Goal: Task Accomplishment & Management: Use online tool/utility

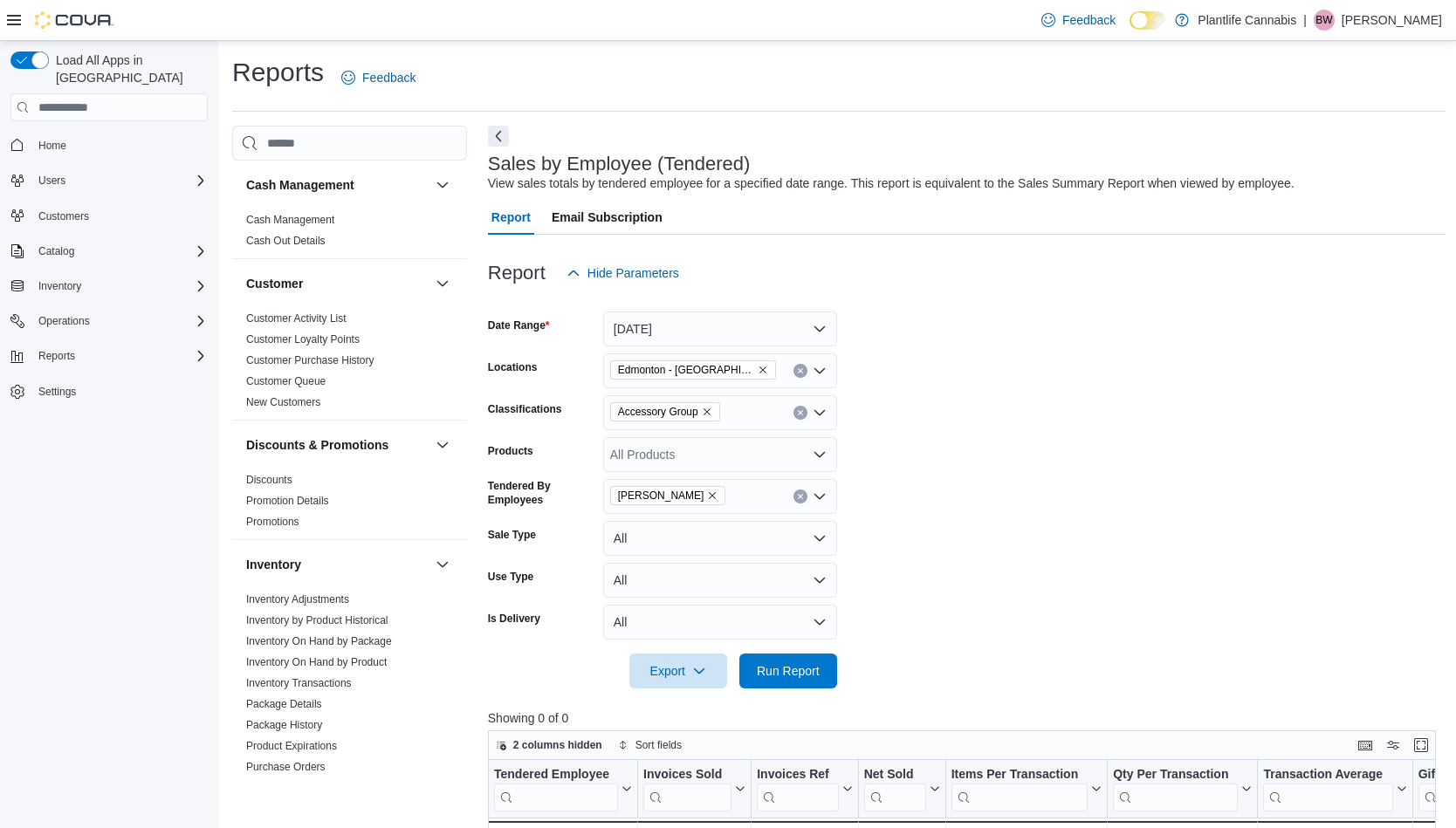
scroll to position [864, 0]
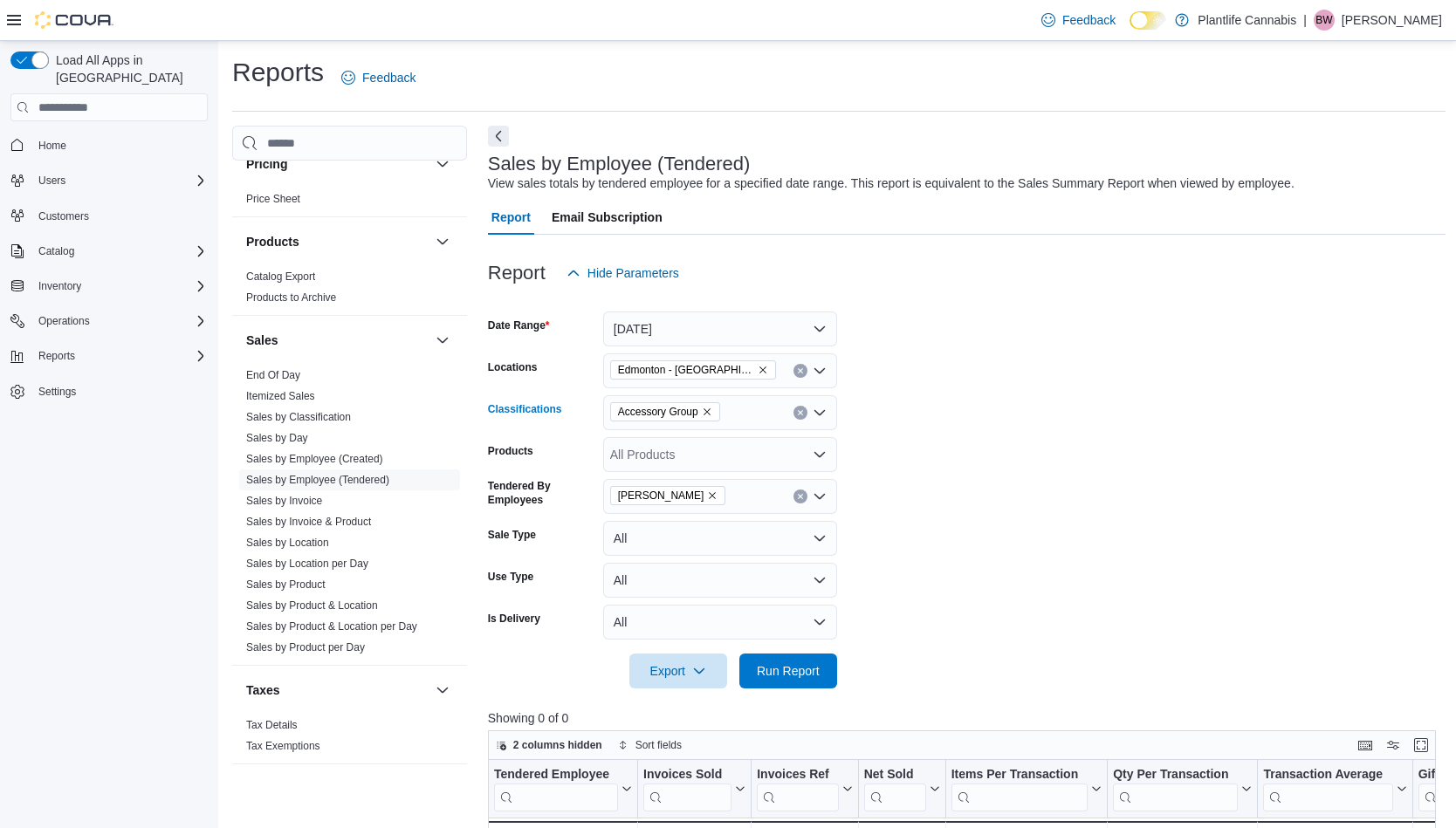
click at [802, 411] on icon "Clear input" at bounding box center [800, 413] width 7 height 7
click at [941, 443] on form "Date Range [DATE] Locations [GEOGRAPHIC_DATA] - [GEOGRAPHIC_DATA] South Classif…" at bounding box center [967, 490] width 958 height 398
click at [807, 666] on span "Run Report" at bounding box center [789, 670] width 63 height 18
click at [820, 456] on icon "Open list of options" at bounding box center [820, 455] width 11 height 5
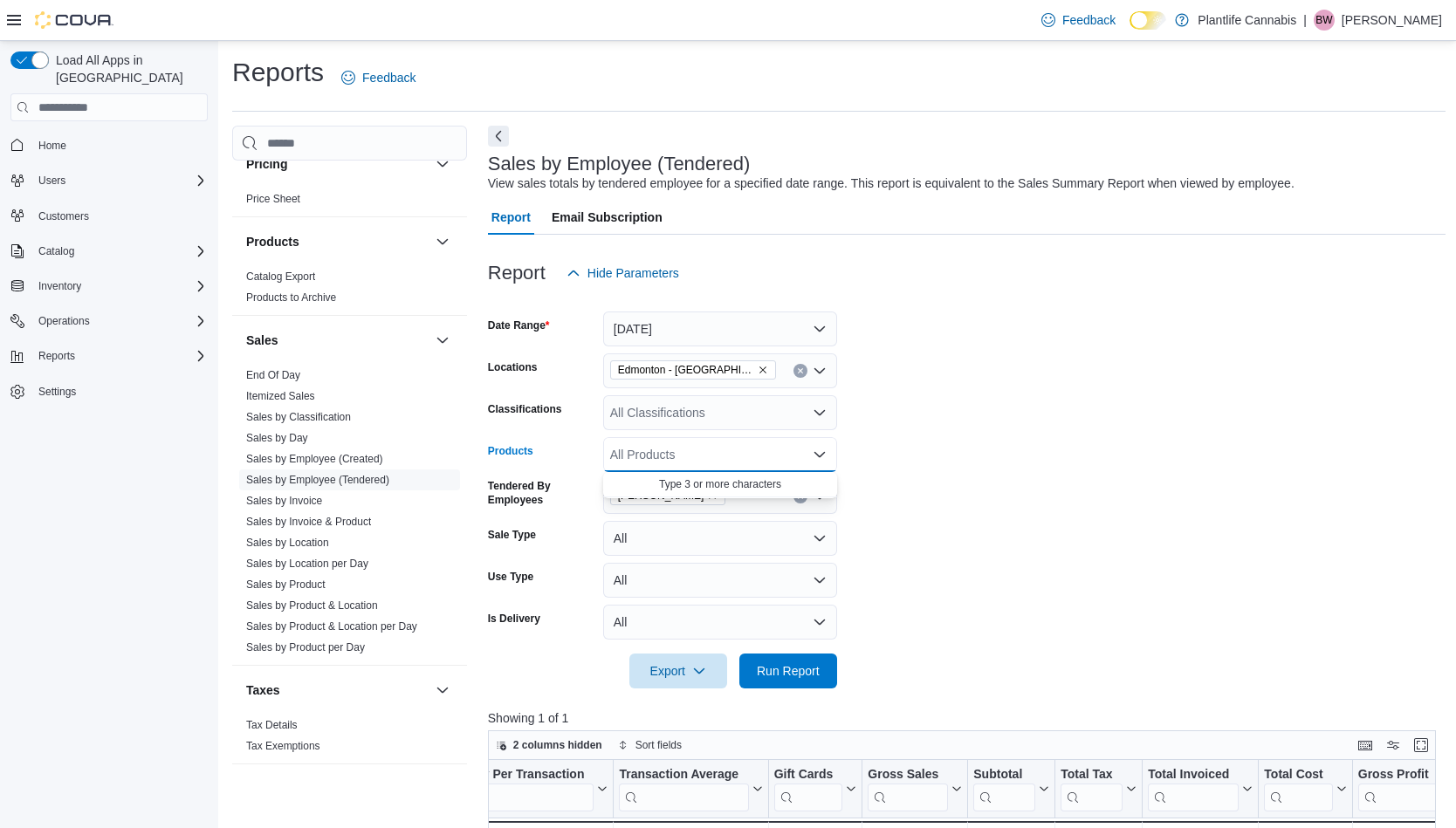
click at [814, 415] on icon "Open list of options" at bounding box center [820, 413] width 14 height 14
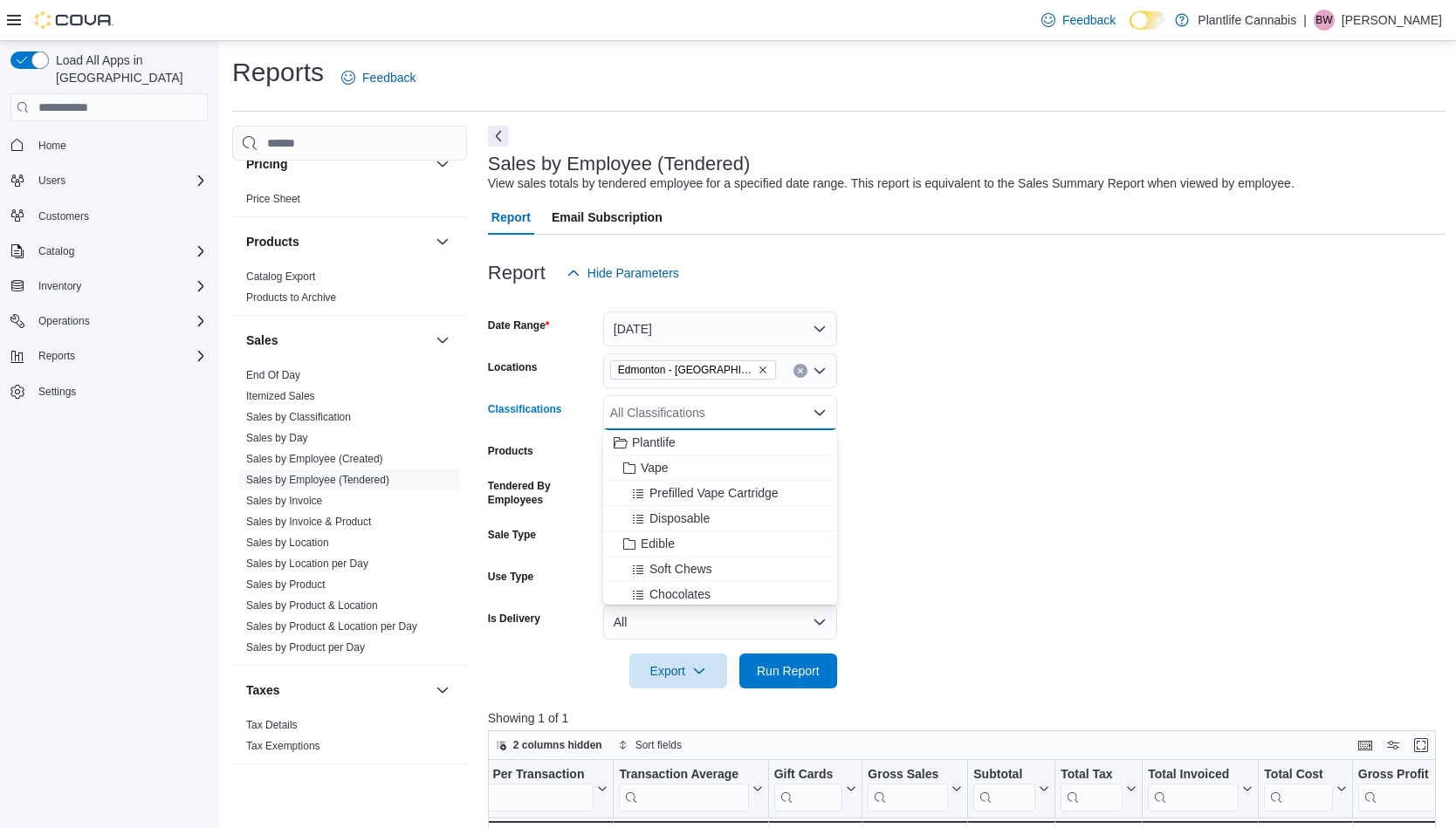
click at [749, 416] on div "All Classifications Combo box. Selected. Combo box input. All Classifications. …" at bounding box center [720, 413] width 234 height 35
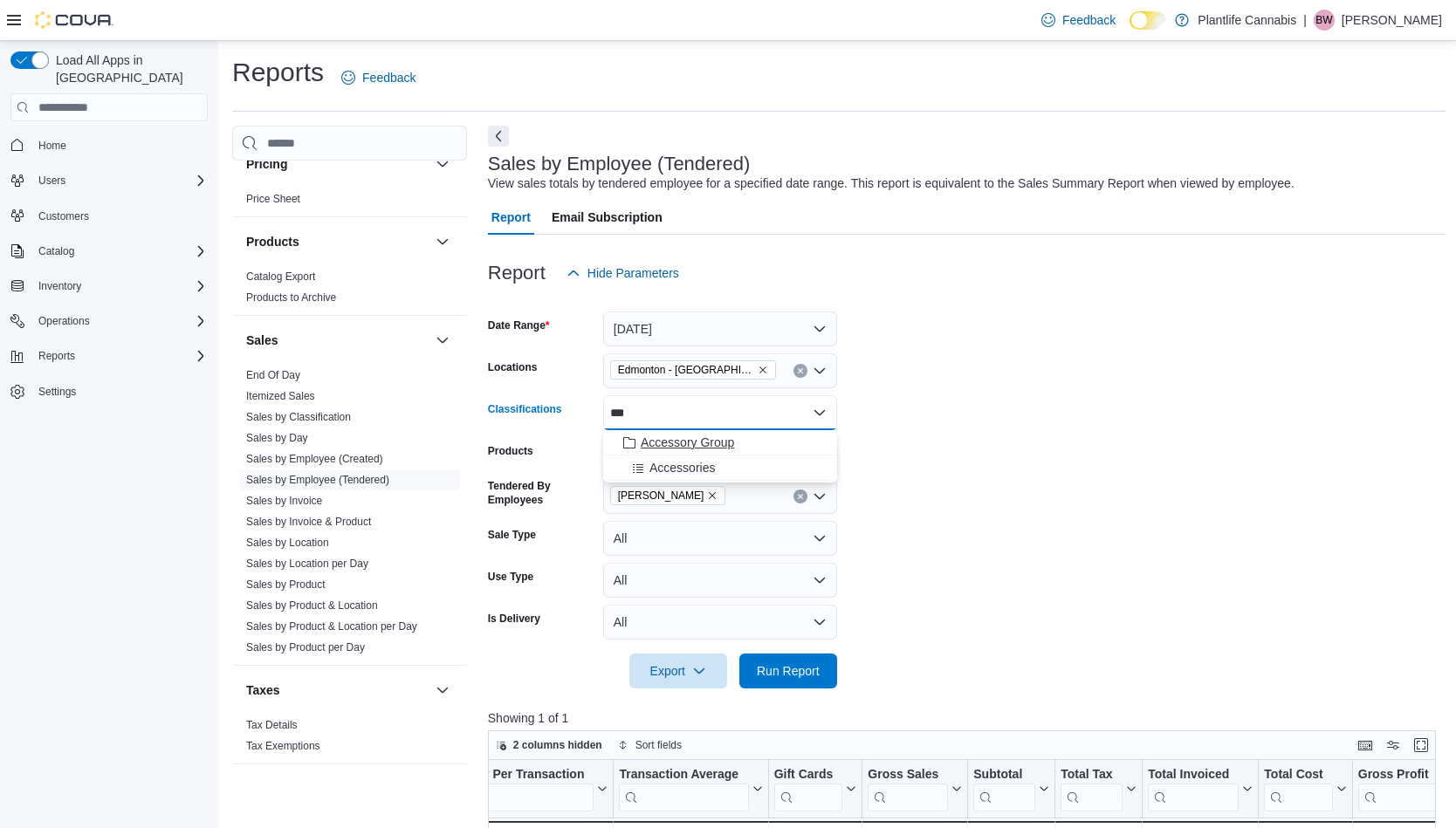
type input "***"
click at [709, 439] on span "Accessory Group" at bounding box center [687, 442] width 94 height 18
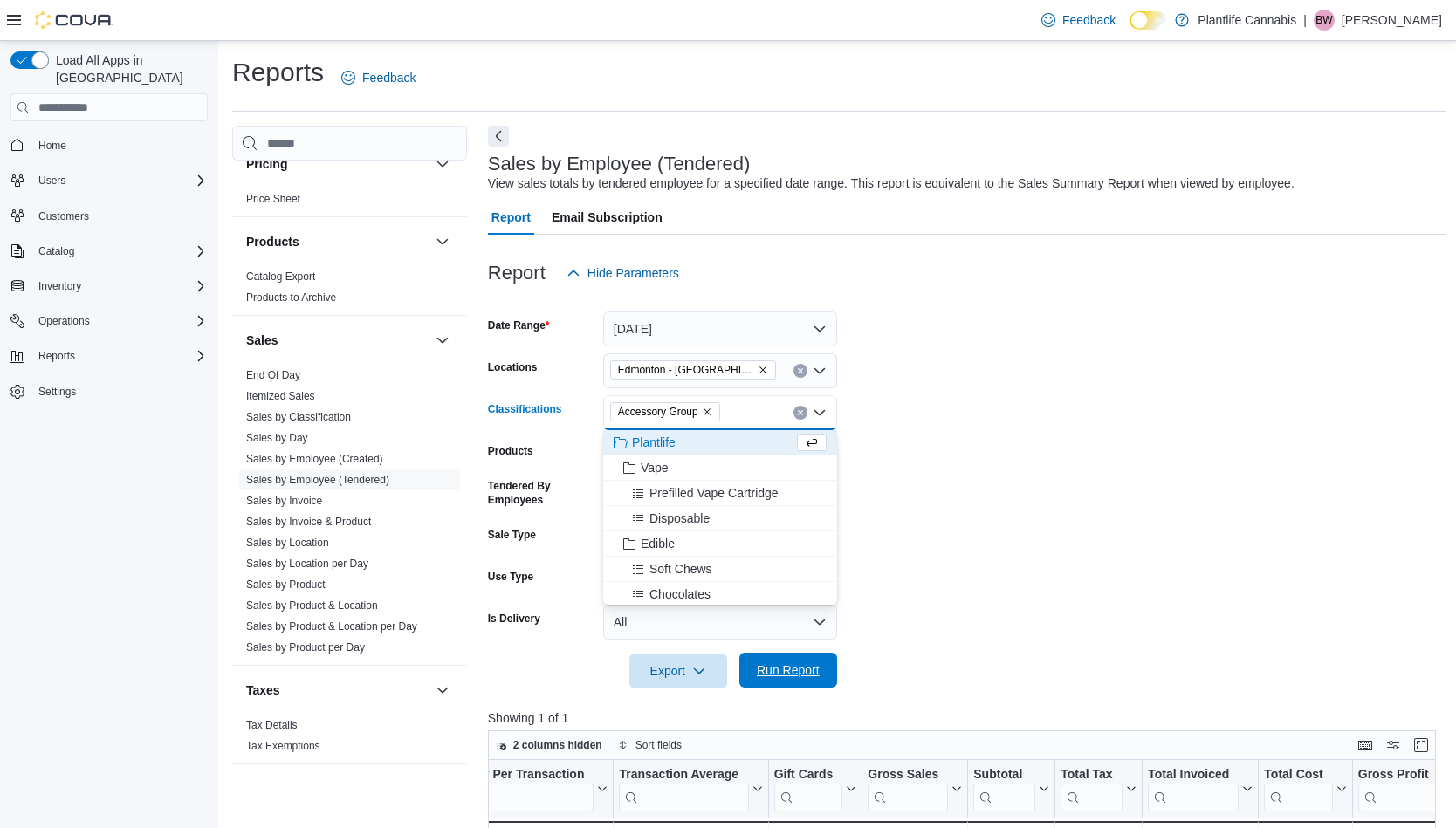
click at [799, 672] on span "Run Report" at bounding box center [789, 670] width 63 height 18
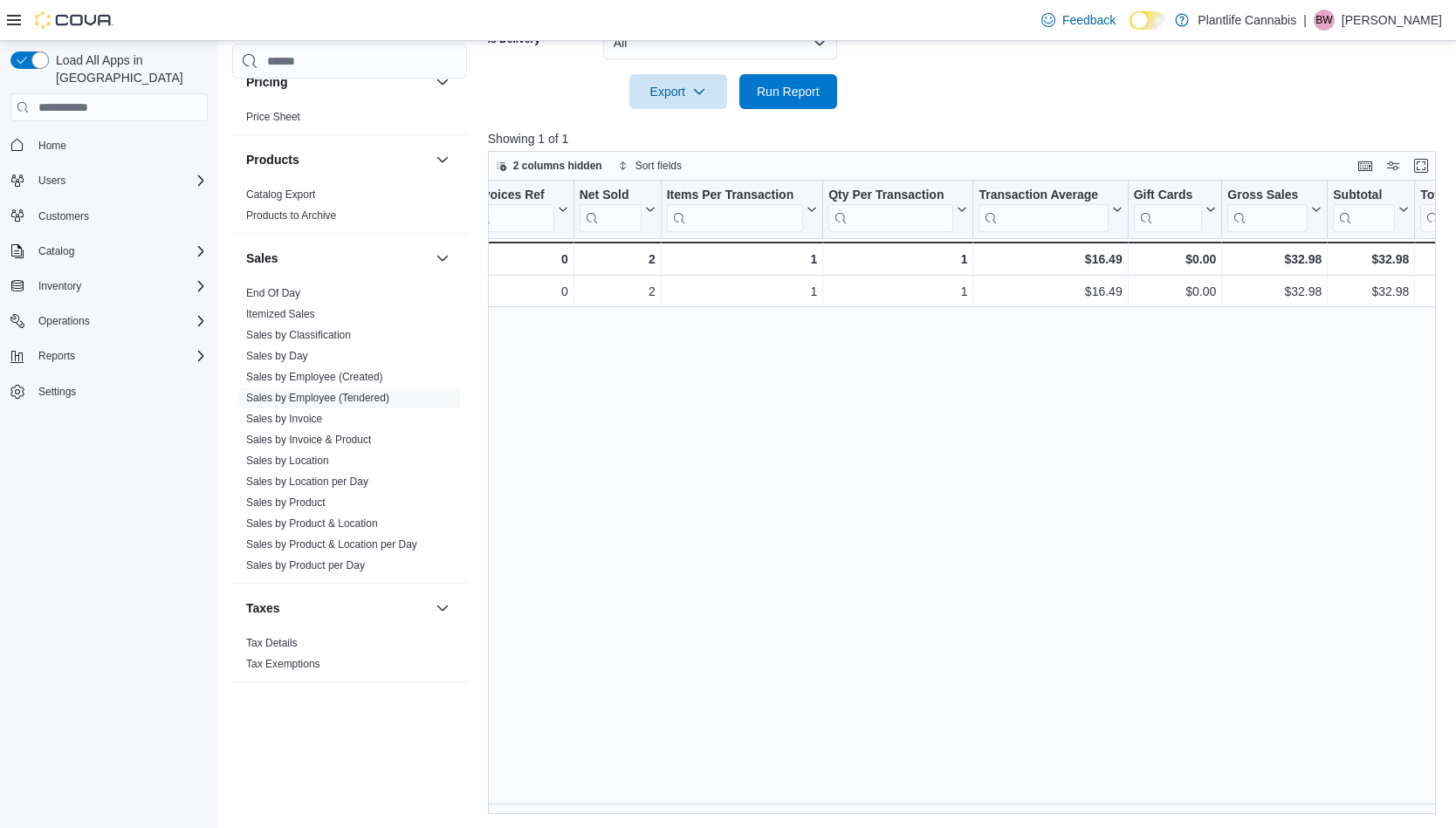
scroll to position [0, 508]
